Goal: Task Accomplishment & Management: Complete application form

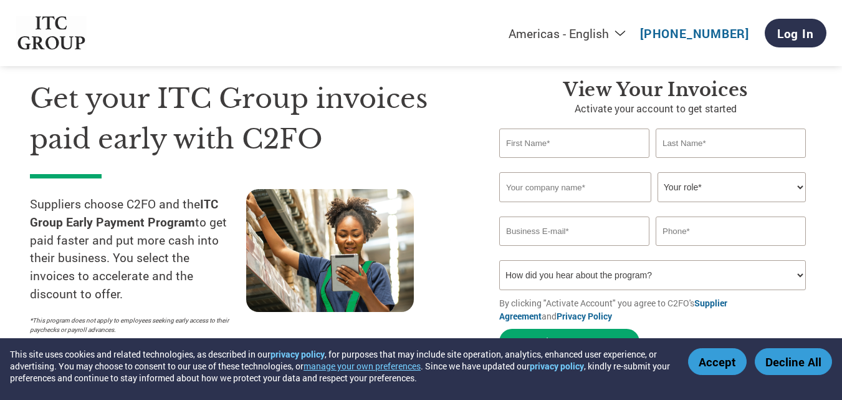
scroll to position [62, 0]
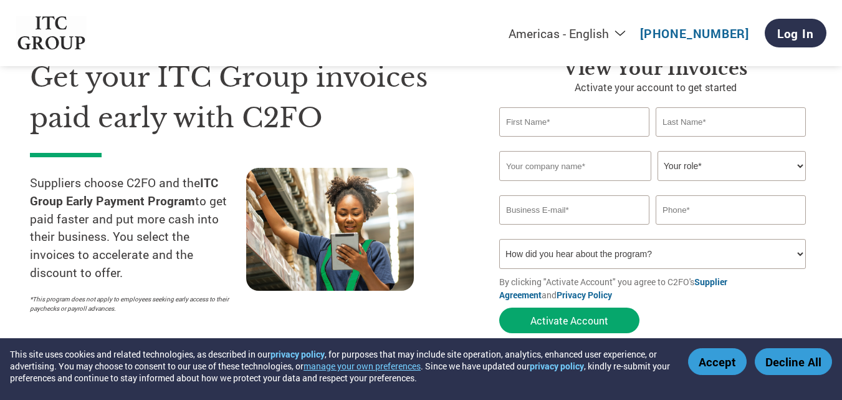
click at [800, 168] on select "Your role* CFO Controller Credit Manager Finance Director Treasurer CEO Preside…" at bounding box center [732, 166] width 148 height 30
click at [834, 266] on section "Get your ITC Group invoices paid early with C2FO Suppliers choose C2FO and the …" at bounding box center [421, 184] width 842 height 392
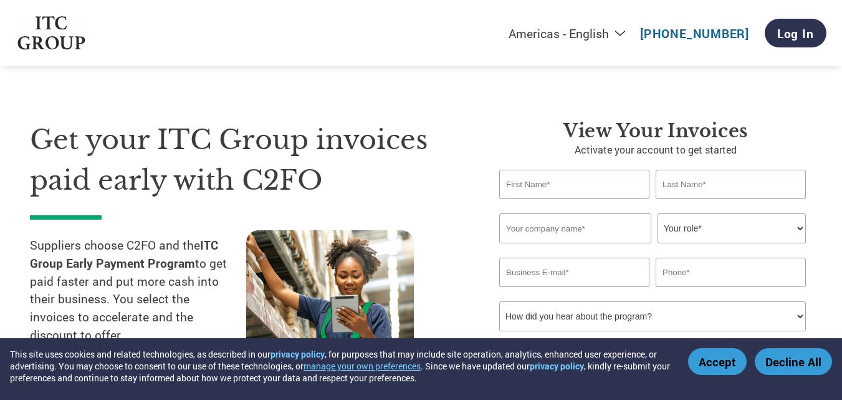
click at [520, 185] on input "text" at bounding box center [574, 184] width 150 height 29
type input "hajira"
click at [674, 183] on input "text" at bounding box center [731, 184] width 150 height 29
type input "bee"
click at [513, 225] on input "text" at bounding box center [575, 228] width 152 height 30
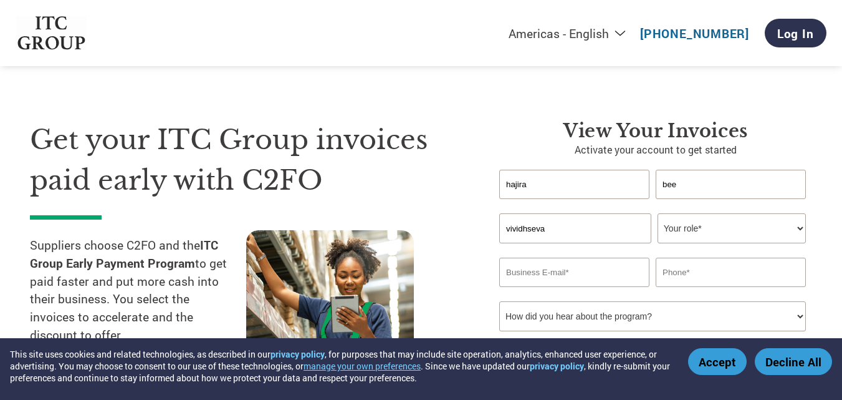
click at [556, 230] on input "vividhseva" at bounding box center [575, 228] width 152 height 30
type input "vividhseva facility management pvt ltd"
click at [798, 231] on select "Your role* CFO Controller Credit Manager Finance Director Treasurer CEO Preside…" at bounding box center [732, 228] width 148 height 30
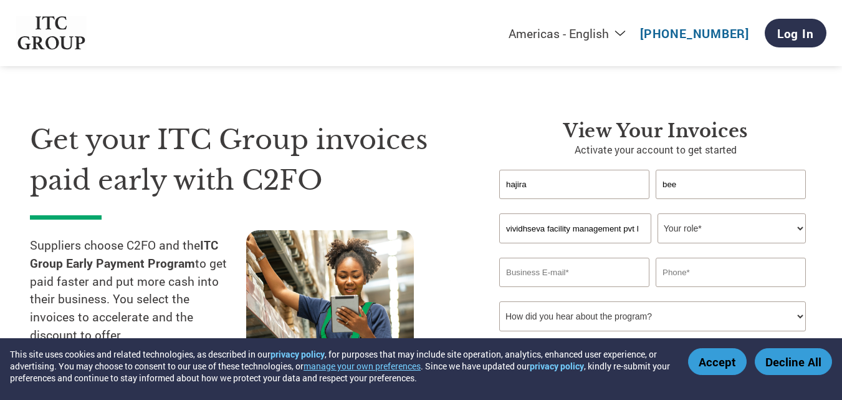
select select "OFFICE_MANAGER"
click at [658, 213] on select "Your role* CFO Controller Credit Manager Finance Director Treasurer CEO Preside…" at bounding box center [732, 228] width 148 height 30
click at [527, 272] on input "email" at bounding box center [574, 272] width 150 height 29
type input "accounts@vividhseva.com"
click at [670, 274] on input "text" at bounding box center [731, 272] width 150 height 29
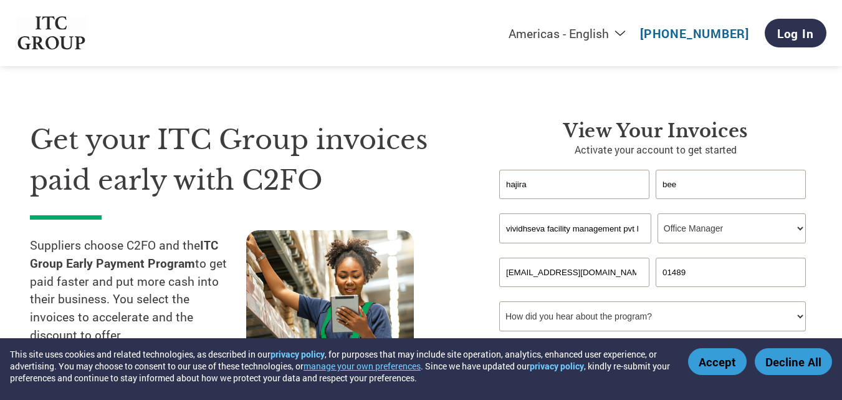
click at [666, 271] on input "01489" at bounding box center [731, 272] width 150 height 29
click at [693, 273] on input "91489" at bounding box center [731, 272] width 150 height 29
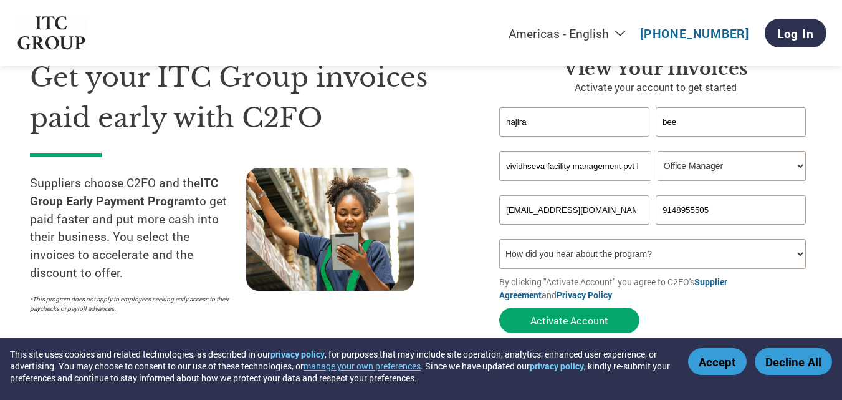
scroll to position [125, 0]
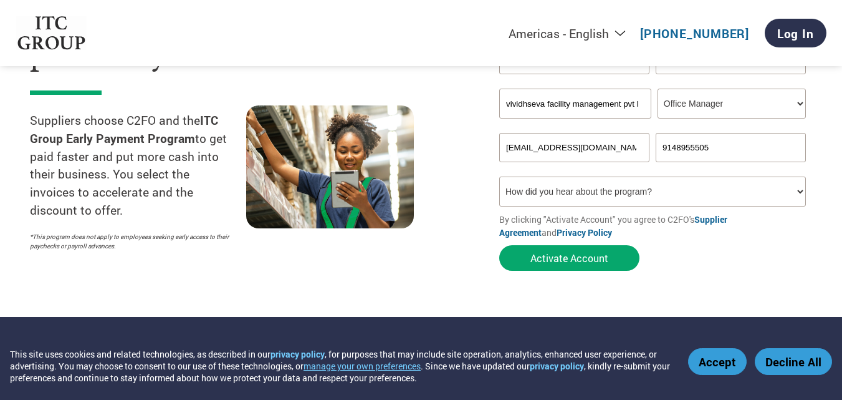
type input "9148955505"
click at [801, 192] on select "How did you hear about the program? Received a letter Email Social Media Online…" at bounding box center [652, 191] width 307 height 30
select select "Email"
click at [499, 176] on select "How did you hear about the program? Received a letter Email Social Media Online…" at bounding box center [652, 191] width 307 height 30
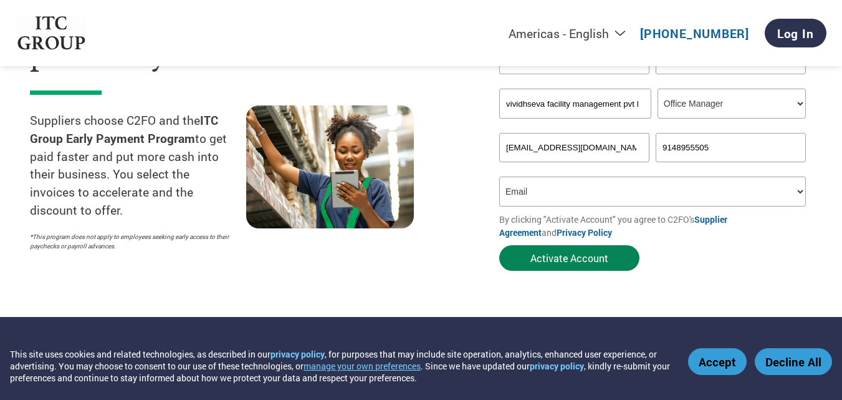
click at [555, 258] on button "Activate Account" at bounding box center [569, 258] width 140 height 26
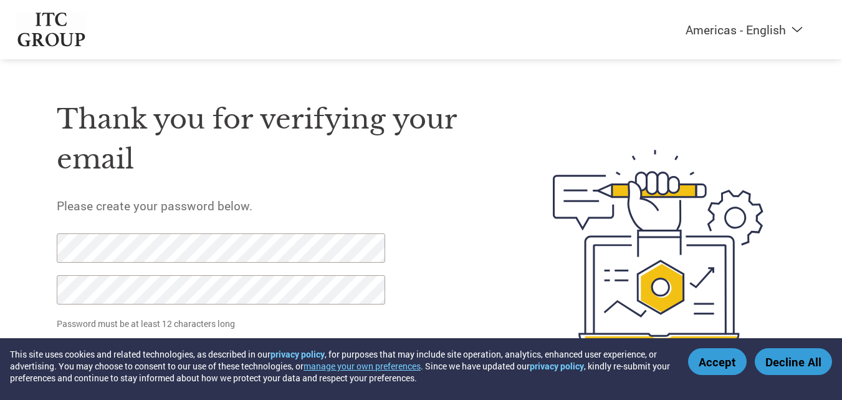
scroll to position [43, 0]
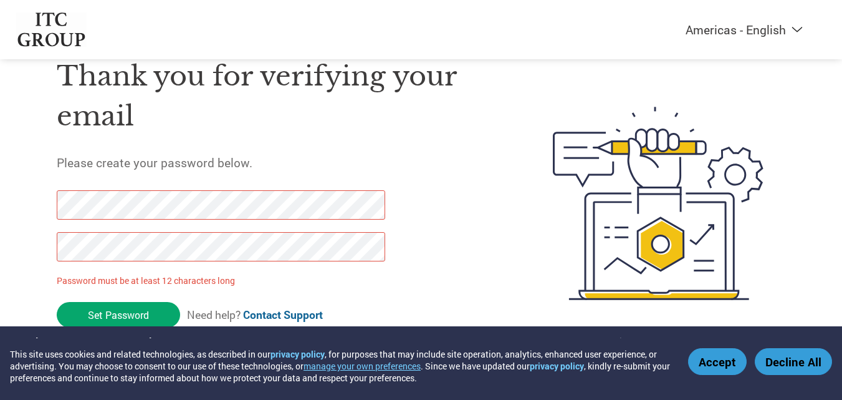
click at [718, 365] on button "Accept" at bounding box center [717, 361] width 59 height 27
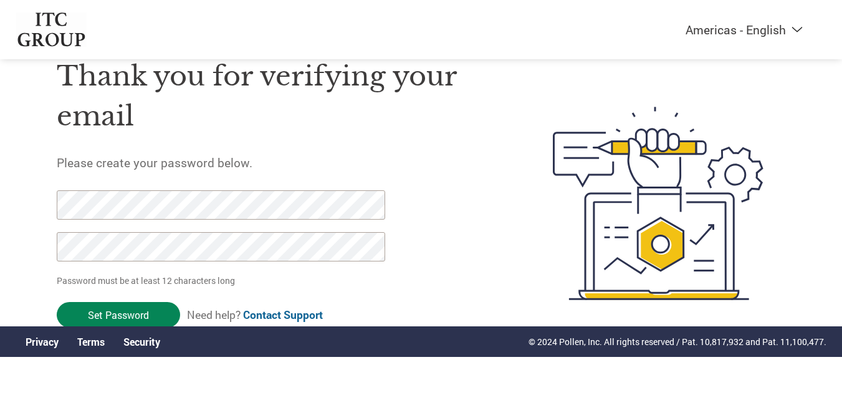
click at [111, 306] on input "Set Password" at bounding box center [118, 315] width 123 height 26
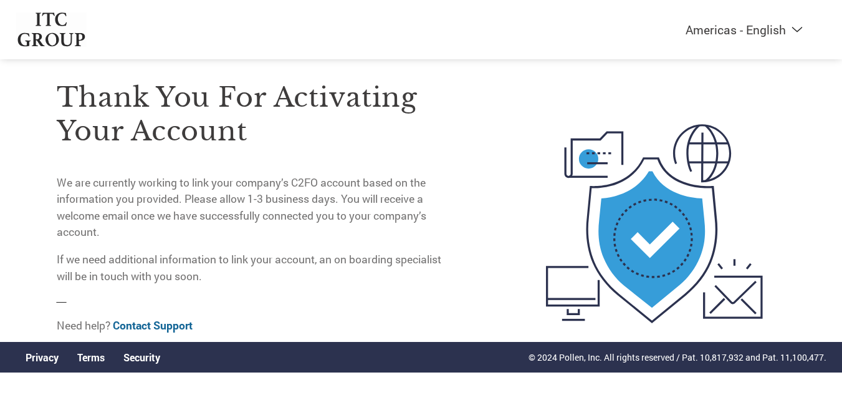
scroll to position [52, 0]
